Goal: Task Accomplishment & Management: Complete application form

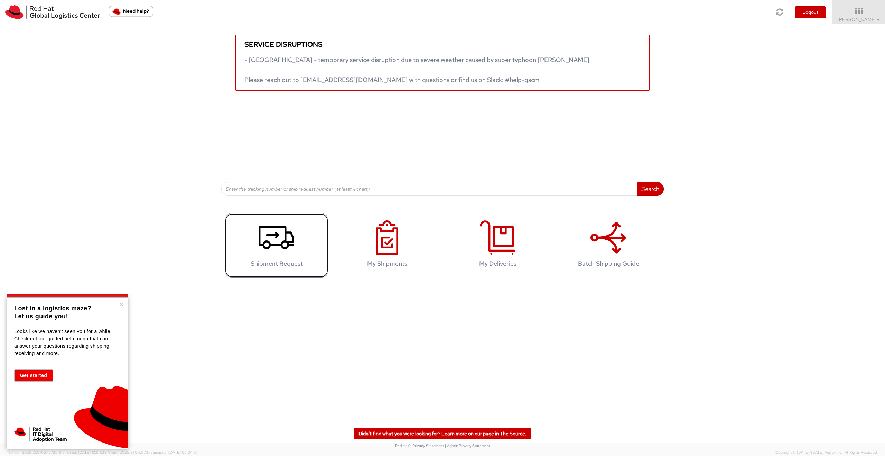
click at [271, 245] on use at bounding box center [277, 237] width 36 height 23
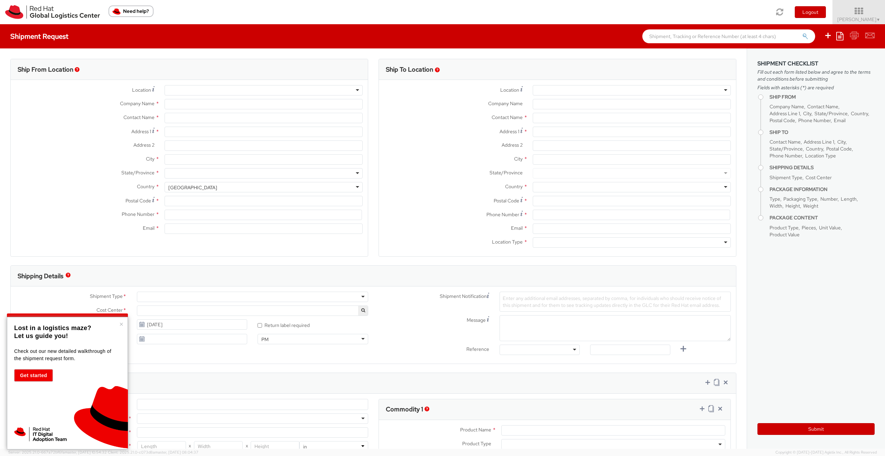
select select "560"
select select
type input "Red Hat France SARL"
type input "[PERSON_NAME]"
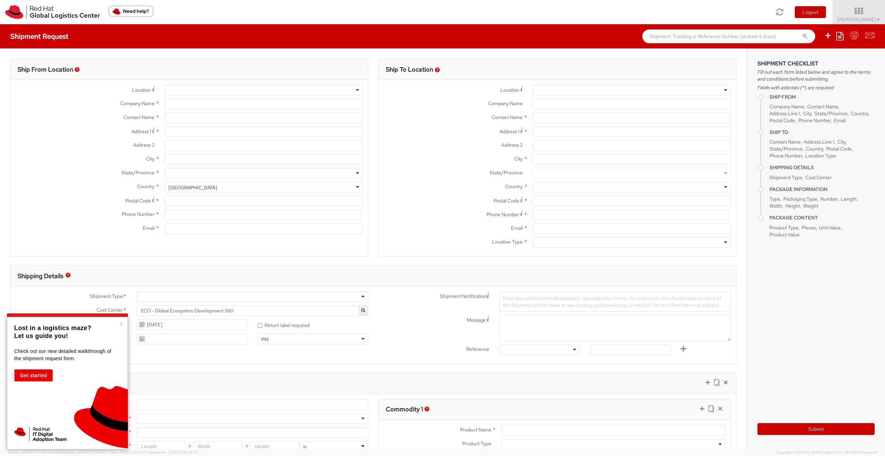
type input "Immeuble Defense Plaza, 8th Floor"
type input "23-25 rue Delarivière Lefoullon"
type input "PUTEAUX"
type input "92800"
type input "19728924514"
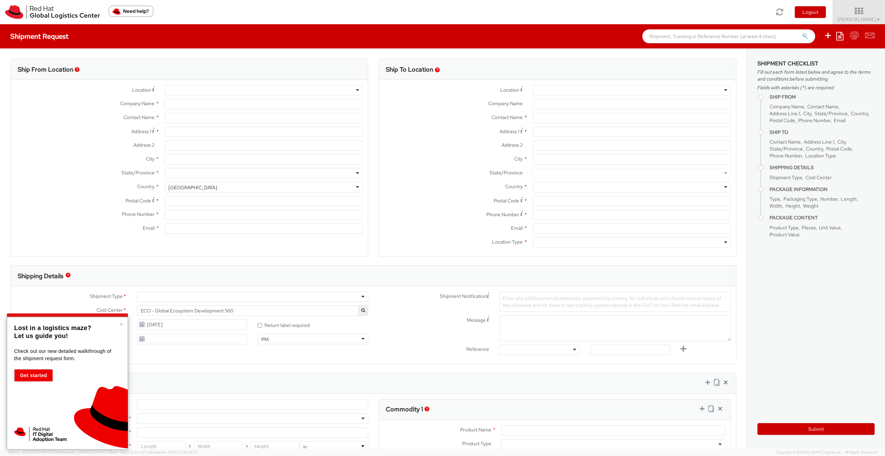
type input "brault@redhat.com"
select select "CM"
select select "KGS"
click at [121, 323] on button "×" at bounding box center [121, 323] width 4 height 7
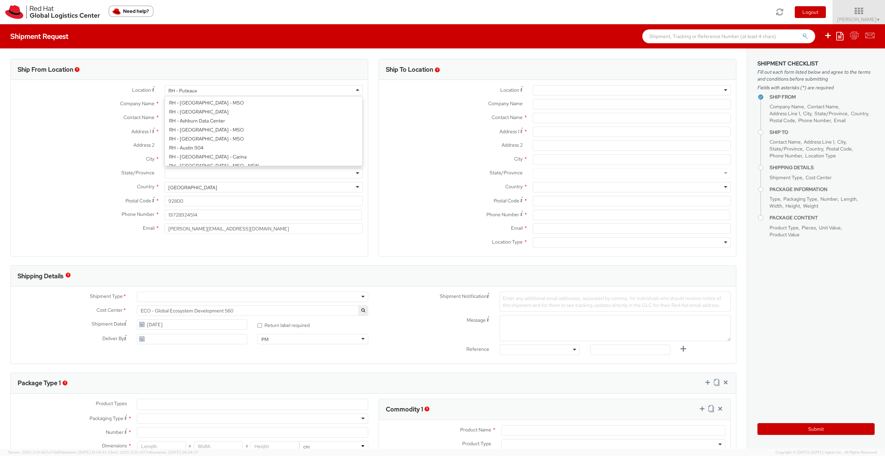
scroll to position [844, 0]
click at [205, 91] on div "RH - Puteaux" at bounding box center [264, 90] width 198 height 10
type input "Red Hat GmbH"
type input "Wankelstrasse 5"
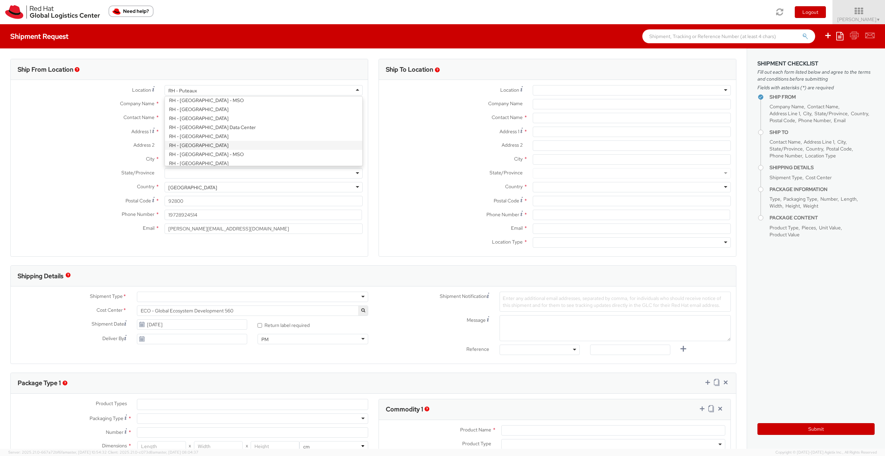
type input "STUTTGART"
type input "70563"
type input "49 711 964 370"
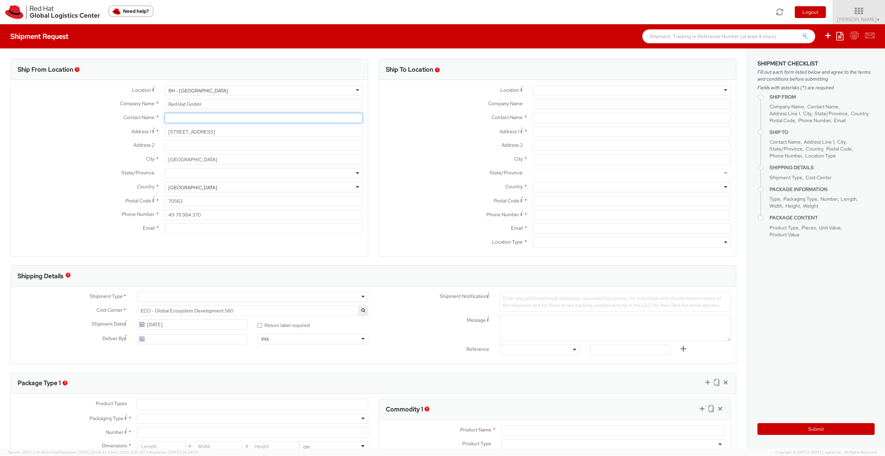
click at [195, 119] on input "text" at bounding box center [264, 118] width 198 height 10
paste input "Sharvari Gholap"
type input "Sharvari Gholap"
click at [248, 133] on span "Wankelstrasse 5, 2S201, STUTTGART, 70563, DE" at bounding box center [271, 131] width 47 height 6
type input "sgholap@redhat.com"
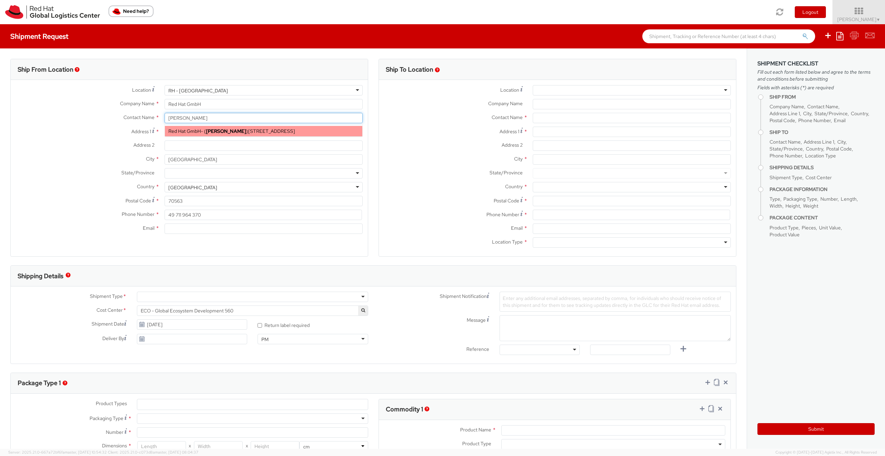
select select
type input "Sharvari Gholap"
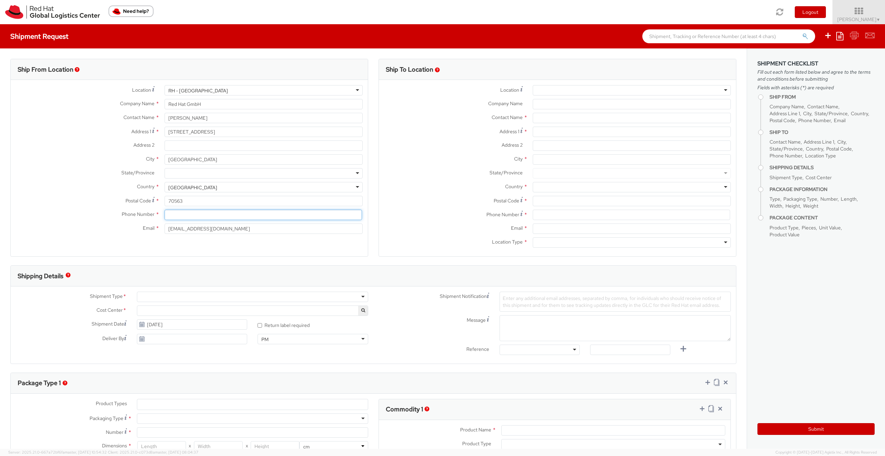
click at [178, 213] on input at bounding box center [263, 214] width 197 height 10
paste input "Phone +491627962660"
drag, startPoint x: 185, startPoint y: 215, endPoint x: 161, endPoint y: 212, distance: 24.0
click at [161, 212] on div "Phone +491627962660" at bounding box center [263, 214] width 208 height 10
type input "+491627962660"
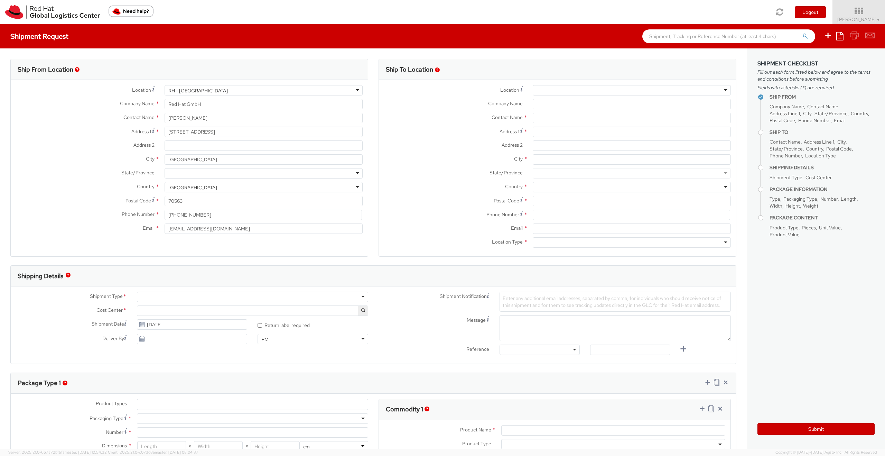
click at [130, 248] on div "Ship From Location Location * RH - Stuttgart RH - Stuttgart RH - Amsterdam - MS…" at bounding box center [189, 158] width 358 height 198
click at [543, 91] on div at bounding box center [632, 90] width 198 height 10
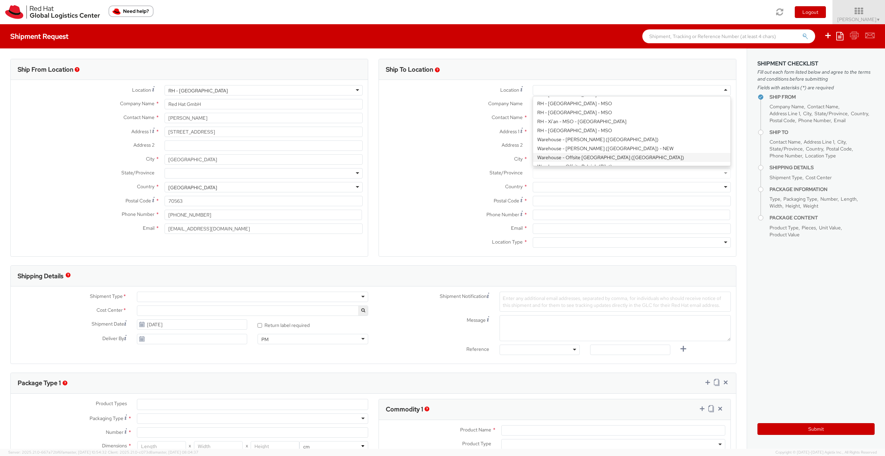
scroll to position [1, 0]
click at [445, 126] on label "Address 1 For cross streets use street names with '&' or 'and' in between. For …" at bounding box center [453, 130] width 149 height 9
click at [533, 126] on input "Address 1 For cross streets use street names with '&' or 'and' in between. For …" at bounding box center [632, 131] width 198 height 10
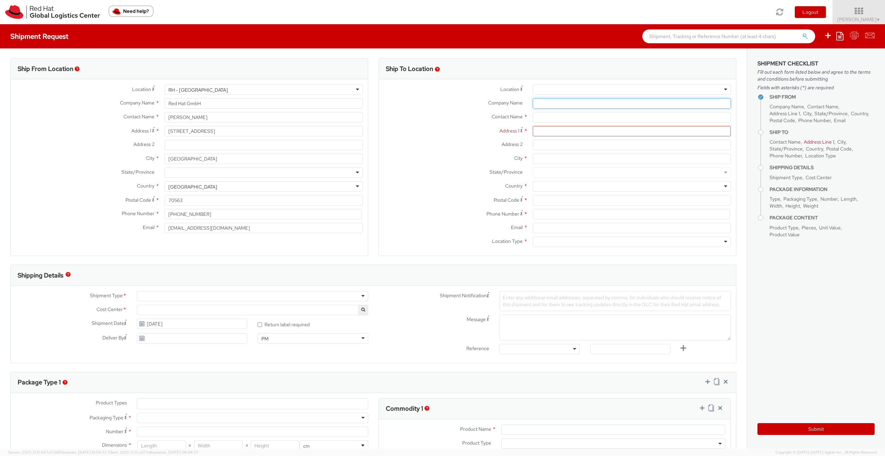
click at [542, 105] on input "Company Name *" at bounding box center [632, 103] width 198 height 10
click at [541, 131] on input "Address 1 *" at bounding box center [632, 131] width 198 height 10
drag, startPoint x: 555, startPoint y: 102, endPoint x: 534, endPoint y: 101, distance: 21.1
click at [534, 101] on input "INTEL" at bounding box center [632, 103] width 198 height 10
paste input "ntel Technology Poland"
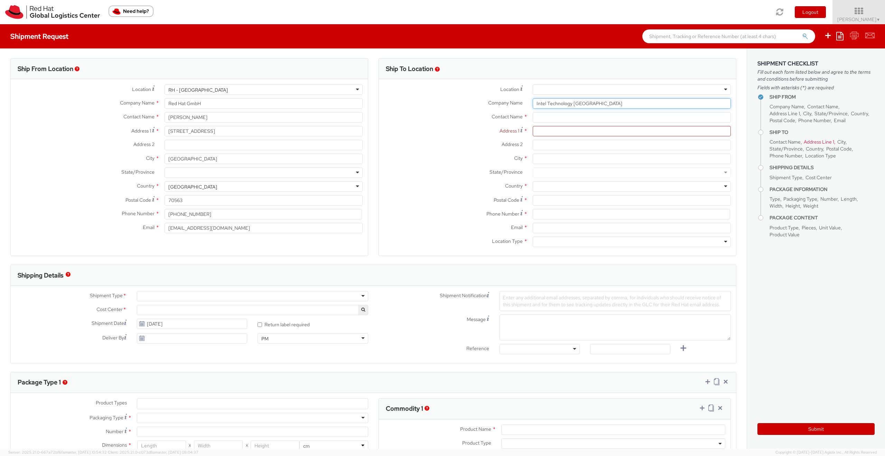
type input "Intel Technology Poland"
click at [555, 116] on input "text" at bounding box center [632, 117] width 198 height 10
paste input "Krzysztof Wywiol"
type input "Krzysztof Wywiol"
click at [439, 125] on div "Contact Name * Krzysztof Wywiol" at bounding box center [557, 119] width 357 height 14
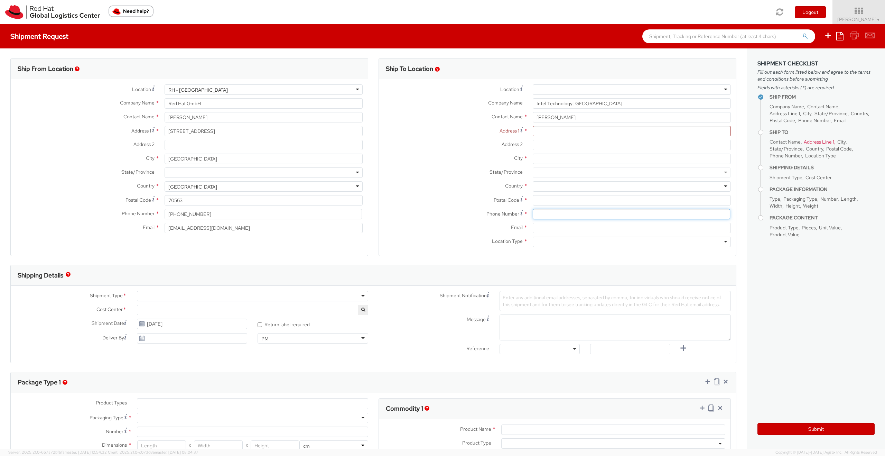
click at [542, 214] on input at bounding box center [631, 214] width 197 height 10
paste input "+48 667877550"
type input "+48 667877550"
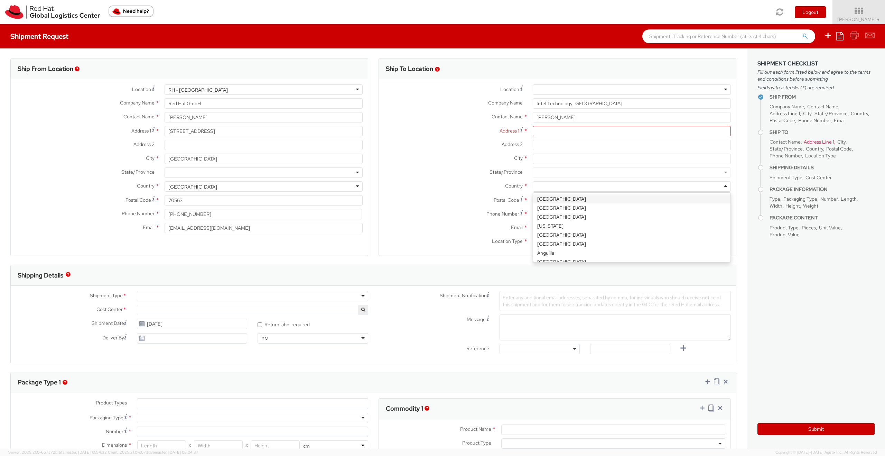
click at [542, 186] on div at bounding box center [632, 186] width 198 height 10
type input "Poland"
select select "560"
drag, startPoint x: 456, startPoint y: 172, endPoint x: 523, endPoint y: 151, distance: 70.2
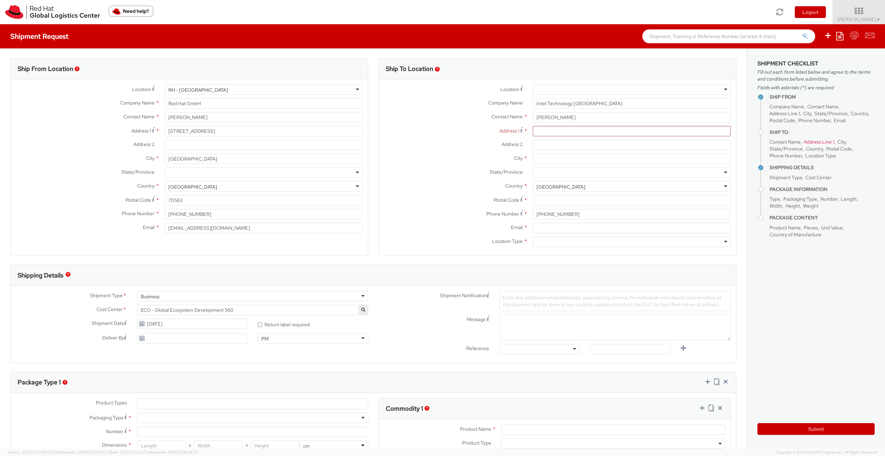
click at [458, 171] on label "State/Province *" at bounding box center [453, 171] width 149 height 9
click at [551, 129] on input "Address 1 *" at bounding box center [632, 131] width 198 height 10
click at [567, 129] on input "Address 1 *" at bounding box center [632, 131] width 198 height 10
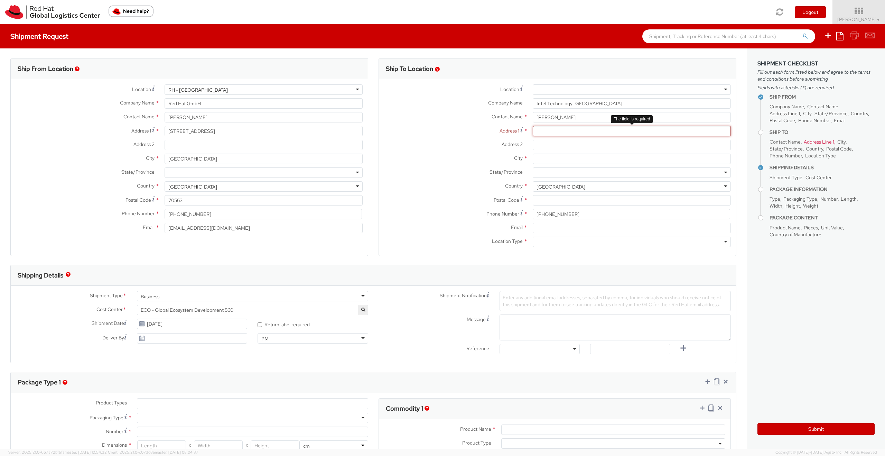
paste input "173 Slowackiego Str"
type input "173 Slowackiego Str"
click at [457, 143] on label "Address 2 *" at bounding box center [453, 144] width 149 height 9
click at [533, 143] on input "Address 2 *" at bounding box center [632, 145] width 198 height 10
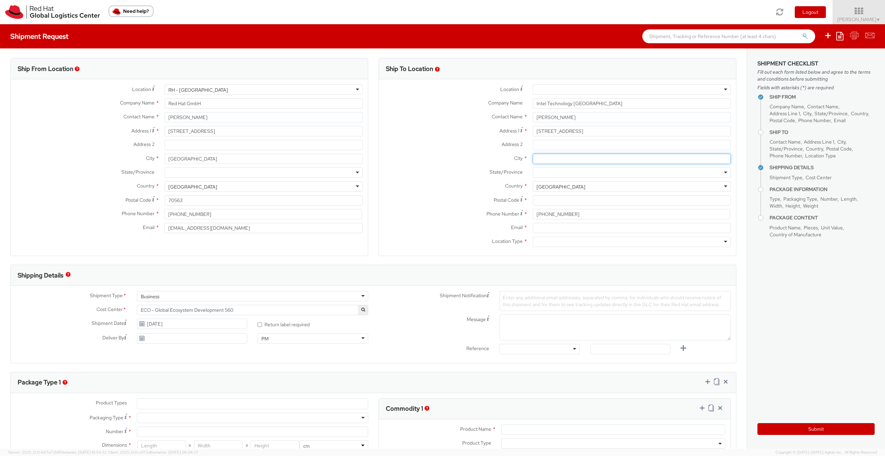
click at [564, 158] on input "City *" at bounding box center [632, 158] width 198 height 10
paste input "80-298 Gdansk"
drag, startPoint x: 555, startPoint y: 159, endPoint x: 531, endPoint y: 159, distance: 24.5
click at [531, 159] on div "80-298 Gdansk" at bounding box center [631, 158] width 208 height 10
type input "Gdansk"
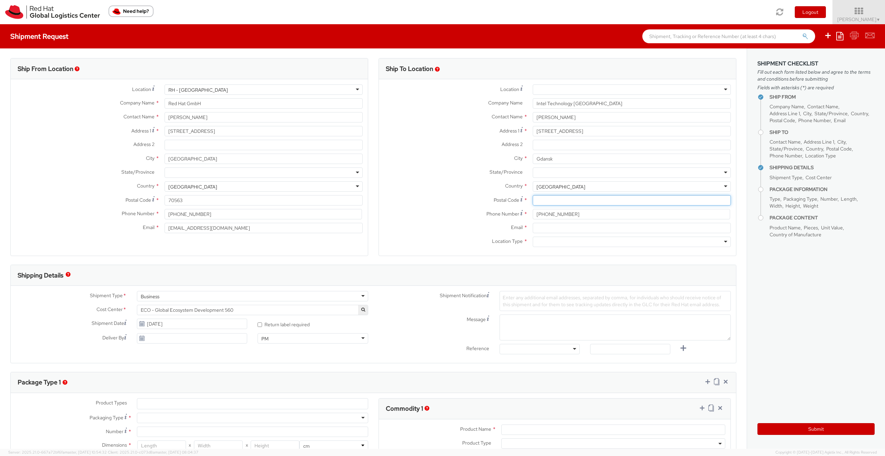
click at [547, 201] on input "Postal Code *" at bounding box center [632, 200] width 198 height 10
paste input "80-298"
type input "80-298"
click at [441, 178] on div "State/Province * Województwo Dolnośląskie Województwo Kujawsko-Pomorskie Wojewó…" at bounding box center [557, 174] width 357 height 14
click at [568, 228] on input "Email *" at bounding box center [632, 228] width 198 height 10
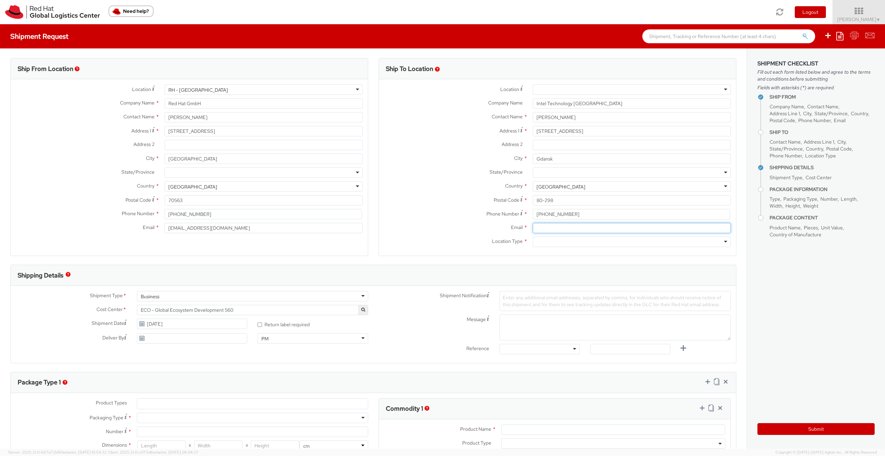
paste input "krzysztof.wywiol@intel.com"
type input "krzysztof.wywiol@intel.com"
click at [465, 222] on div "Phone Number * +48 667877550" at bounding box center [557, 216] width 357 height 14
click at [185, 295] on div "Business" at bounding box center [252, 296] width 231 height 10
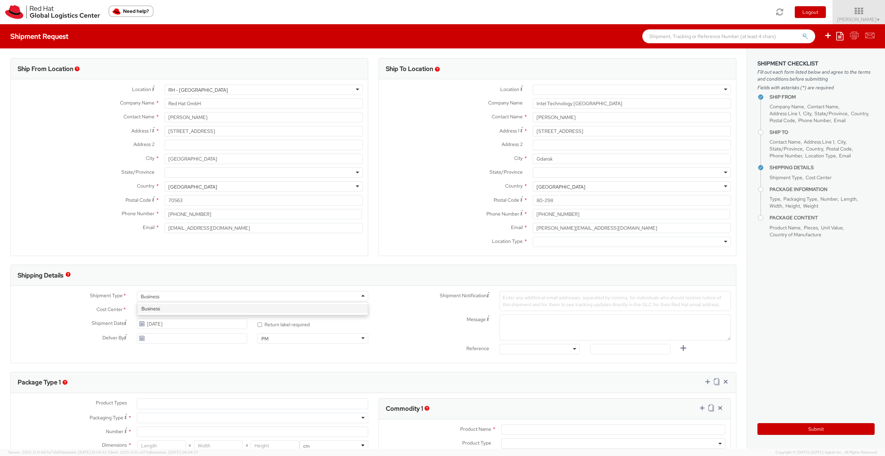
click at [47, 288] on div "Shipment Type * Business Business Business Cost Center * ECO - Global Ecosystem…" at bounding box center [373, 323] width 725 height 77
click at [260, 312] on span "ECO - Global Ecosystem Development 560" at bounding box center [253, 310] width 224 height 6
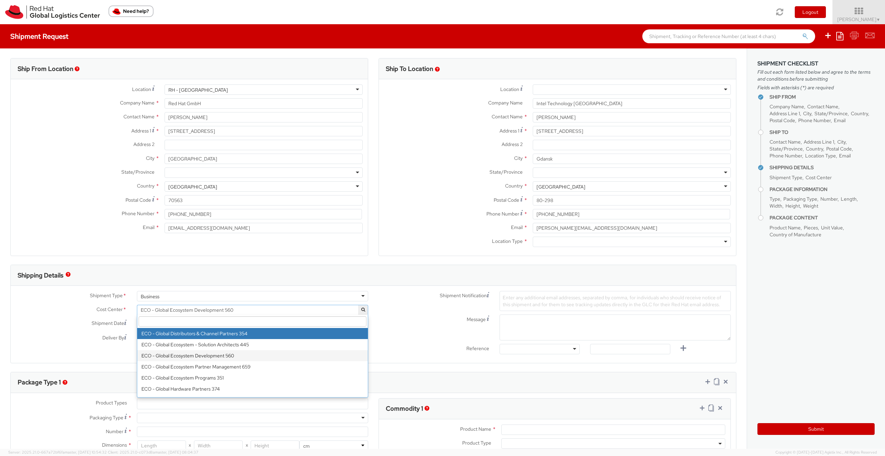
click at [147, 323] on input "search" at bounding box center [253, 321] width 228 height 10
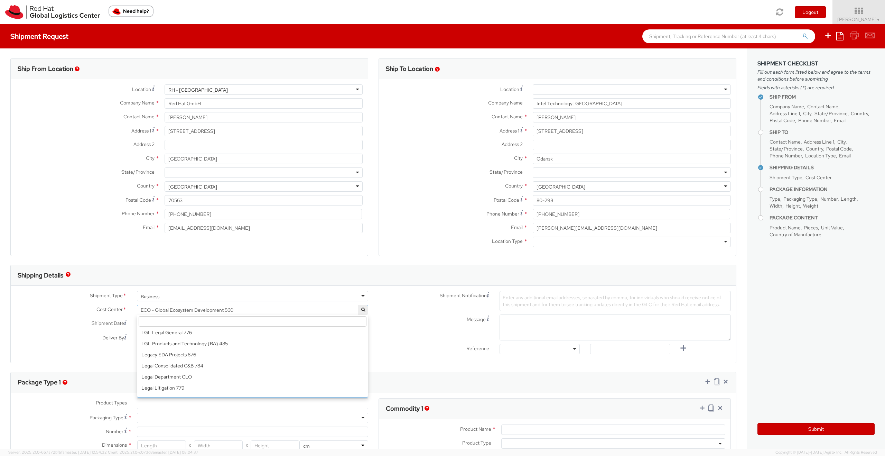
scroll to position [4374, 0]
click at [57, 347] on div "Shipment Type * Business Business Business Cost Center * ECO - Global Ecosystem…" at bounding box center [373, 324] width 725 height 67
click at [170, 313] on span "ECO - Global Ecosystem Development 560" at bounding box center [252, 309] width 231 height 10
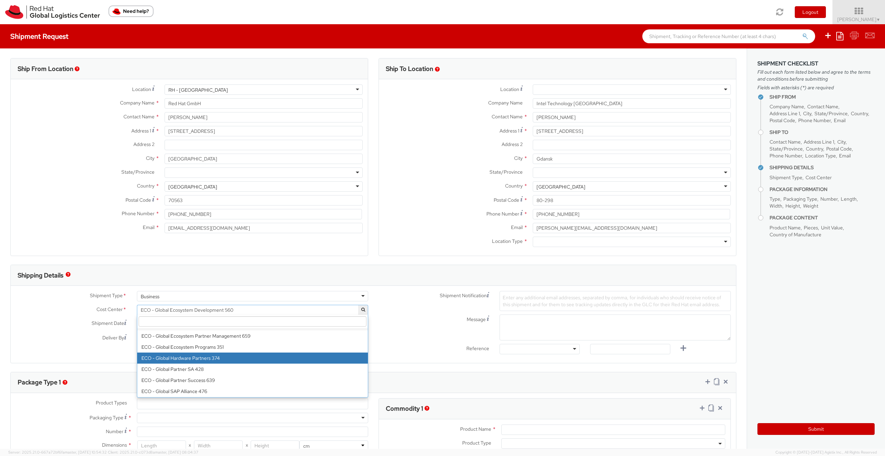
scroll to position [1, 0]
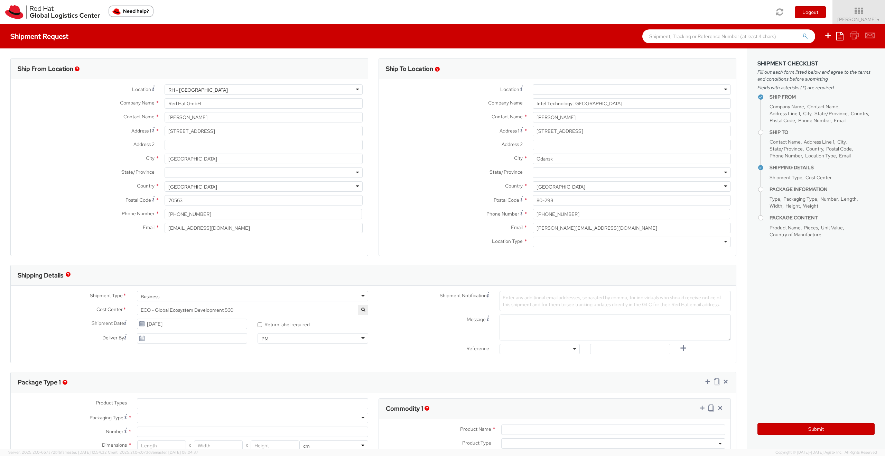
click at [538, 298] on span "Enter any additional email addresses, separated by comma, for individuals who s…" at bounding box center [612, 300] width 218 height 13
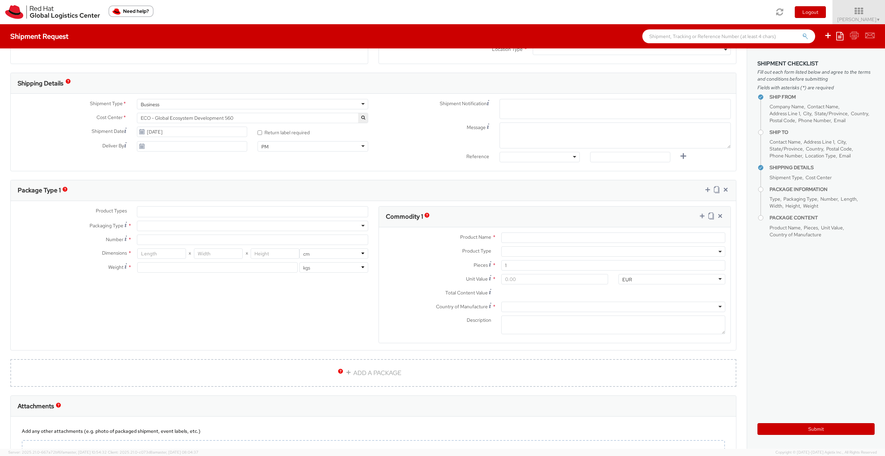
scroll to position [194, 0]
click at [510, 238] on input "Product Name *" at bounding box center [613, 236] width 224 height 10
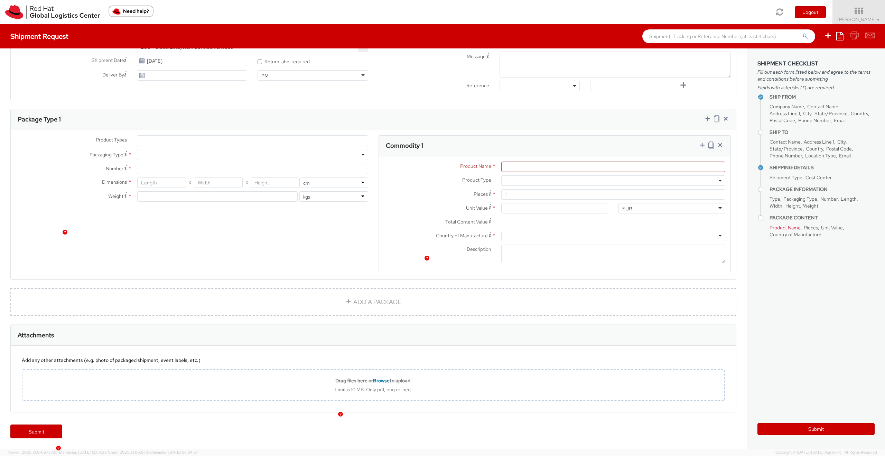
scroll to position [0, 0]
